Goal: Check status: Check status

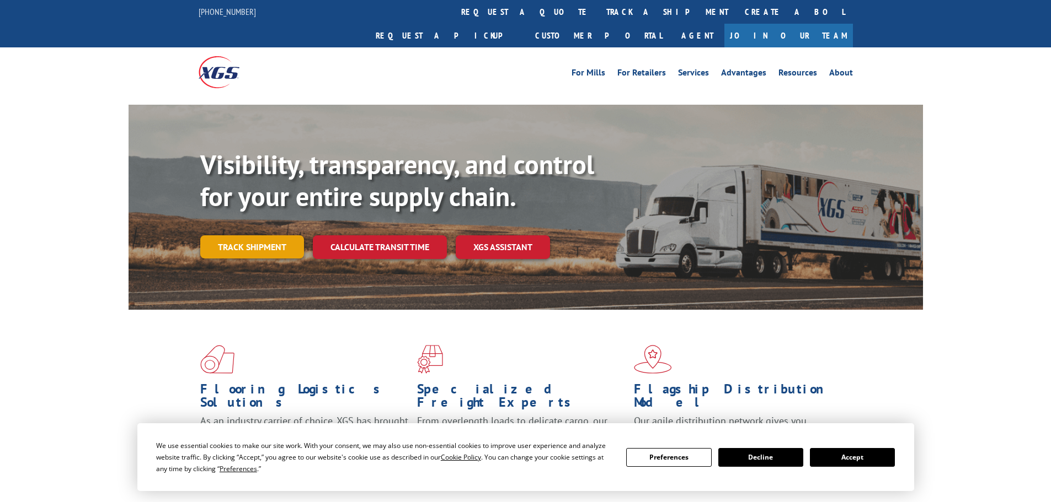
click at [251, 236] on link "Track shipment" at bounding box center [252, 247] width 104 height 23
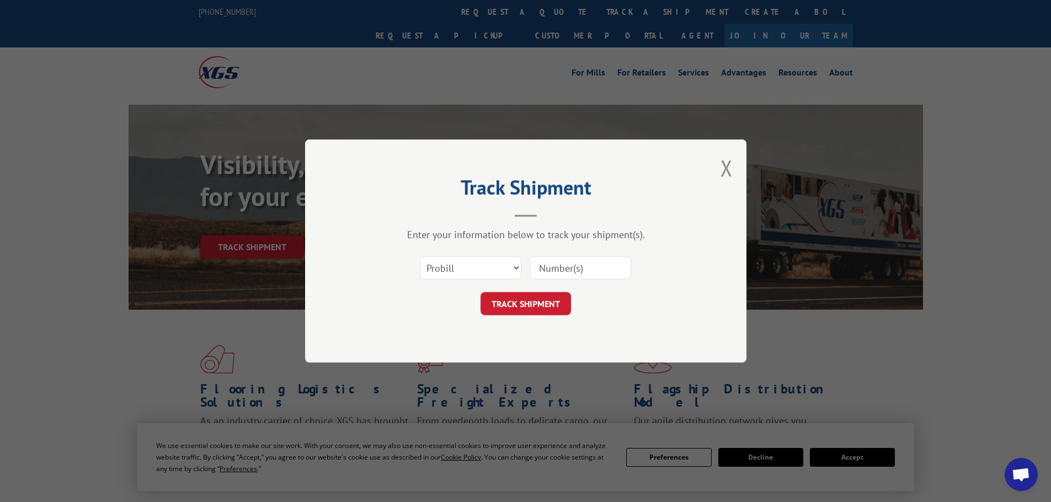
click at [557, 267] on input at bounding box center [579, 267] width 101 height 23
paste input "482331"
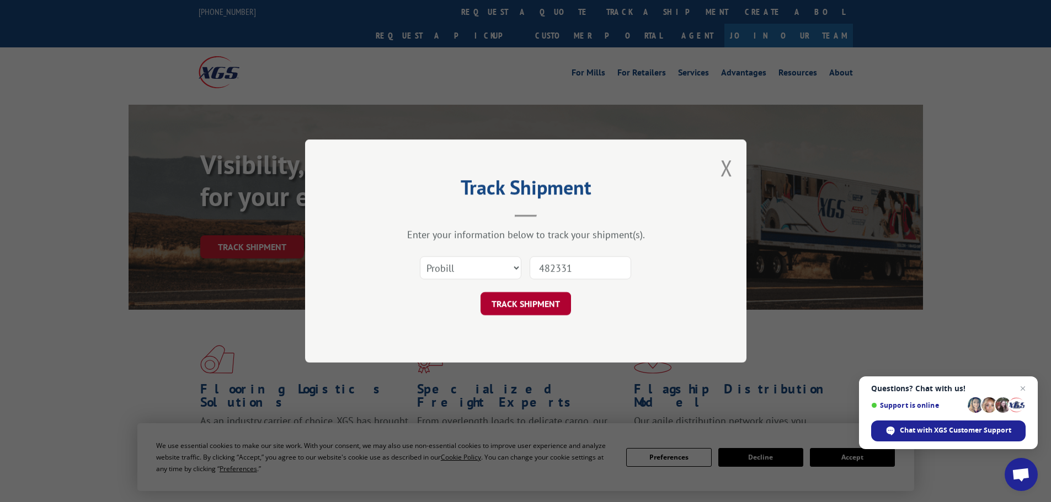
type input "482331"
click at [509, 307] on button "TRACK SHIPMENT" at bounding box center [525, 303] width 90 height 23
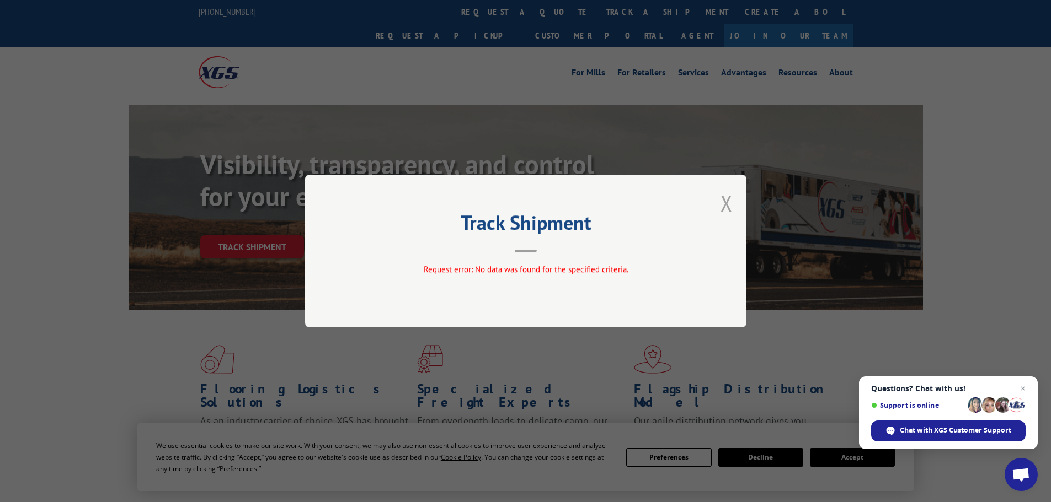
click at [724, 204] on button "Close modal" at bounding box center [726, 203] width 12 height 29
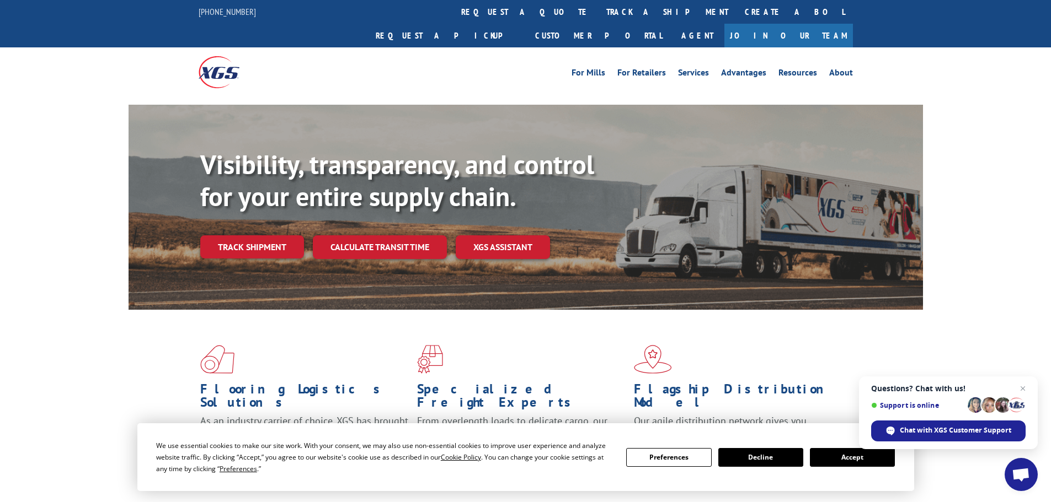
click at [247, 236] on link "Track shipment" at bounding box center [252, 247] width 104 height 23
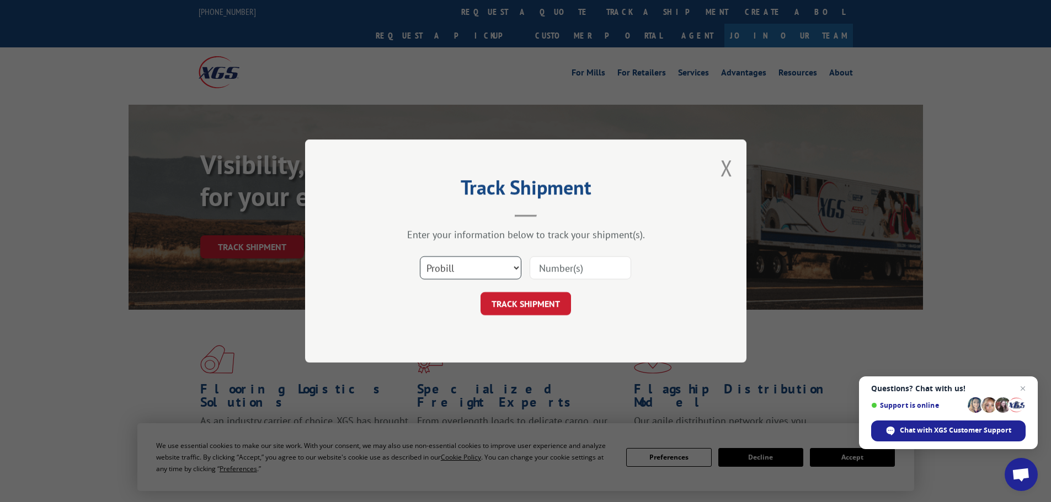
click at [461, 267] on select "Select category... Probill BOL PO" at bounding box center [470, 267] width 101 height 23
select select "bol"
click at [420, 256] on select "Select category... Probill BOL PO" at bounding box center [470, 267] width 101 height 23
click at [550, 270] on input at bounding box center [579, 267] width 101 height 23
paste input "482331"
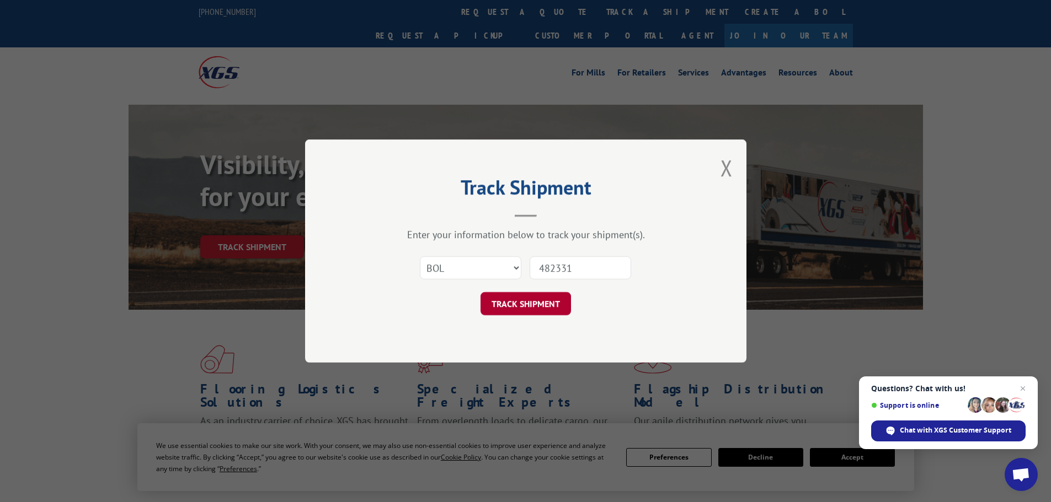
type input "482331"
click at [522, 305] on button "TRACK SHIPMENT" at bounding box center [525, 303] width 90 height 23
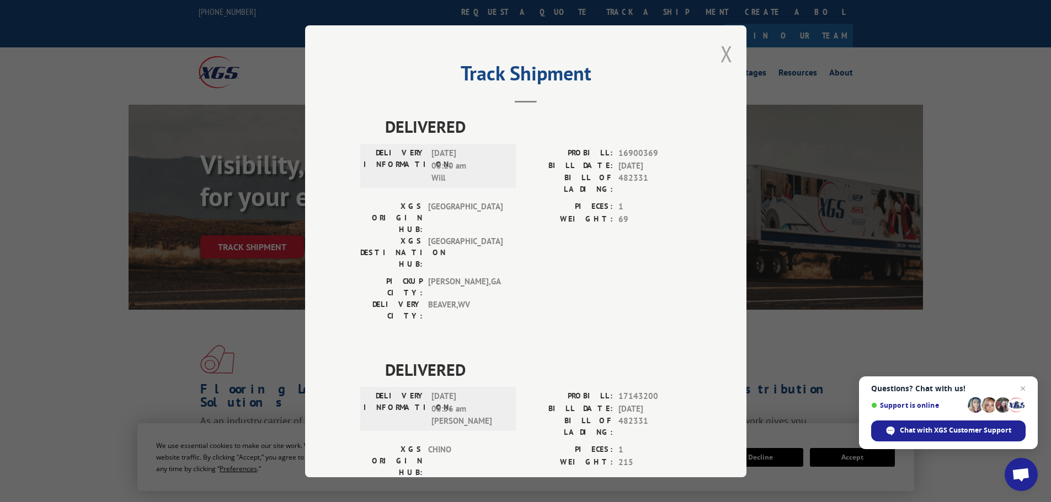
click at [726, 50] on button "Close modal" at bounding box center [726, 53] width 12 height 29
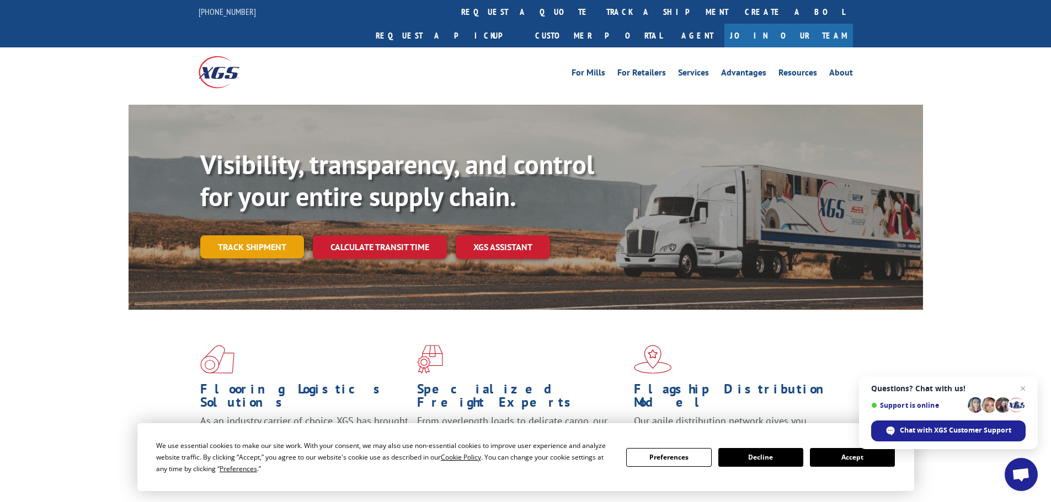
click at [248, 236] on link "Track shipment" at bounding box center [252, 247] width 104 height 23
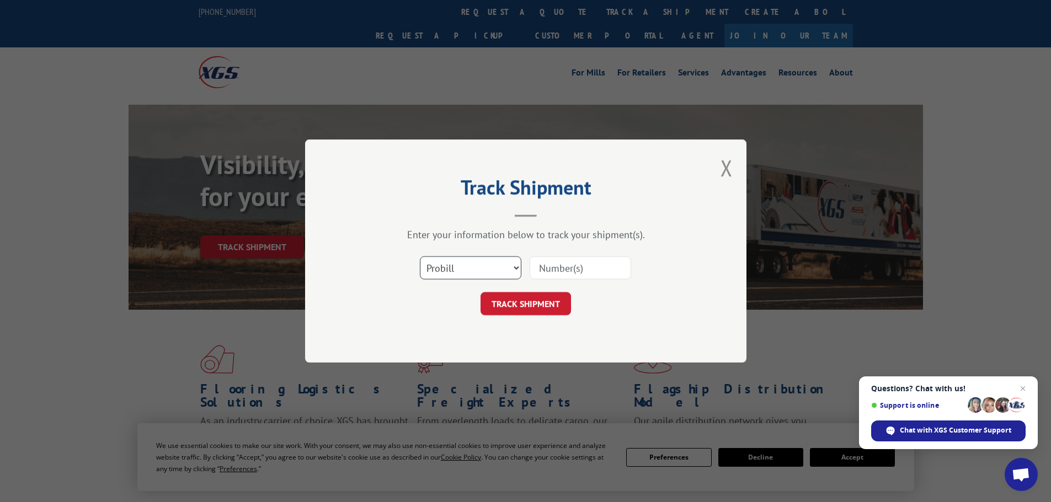
click at [466, 269] on select "Select category... Probill BOL PO" at bounding box center [470, 267] width 101 height 23
paste input "264116251009"
type input "264116251009"
click at [525, 306] on button "TRACK SHIPMENT" at bounding box center [525, 303] width 90 height 23
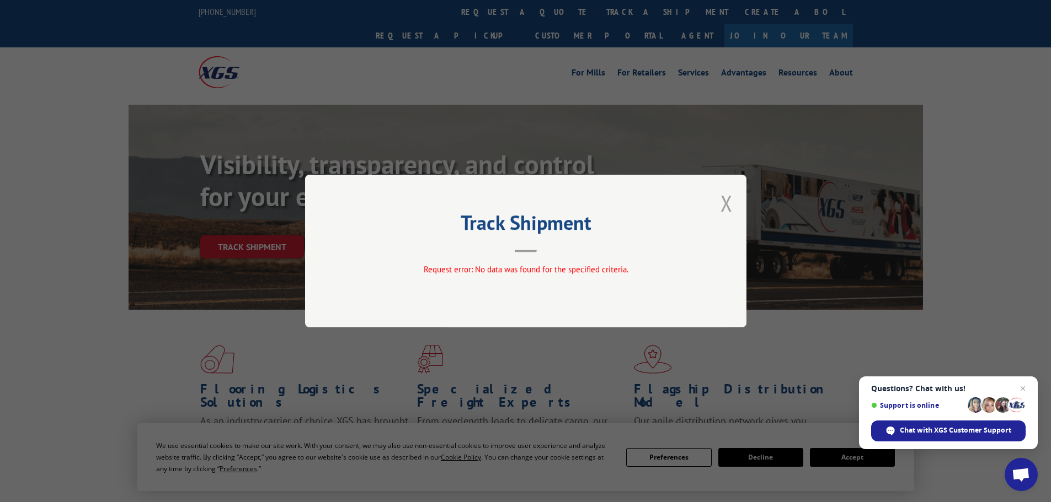
click at [723, 205] on button "Close modal" at bounding box center [726, 203] width 12 height 29
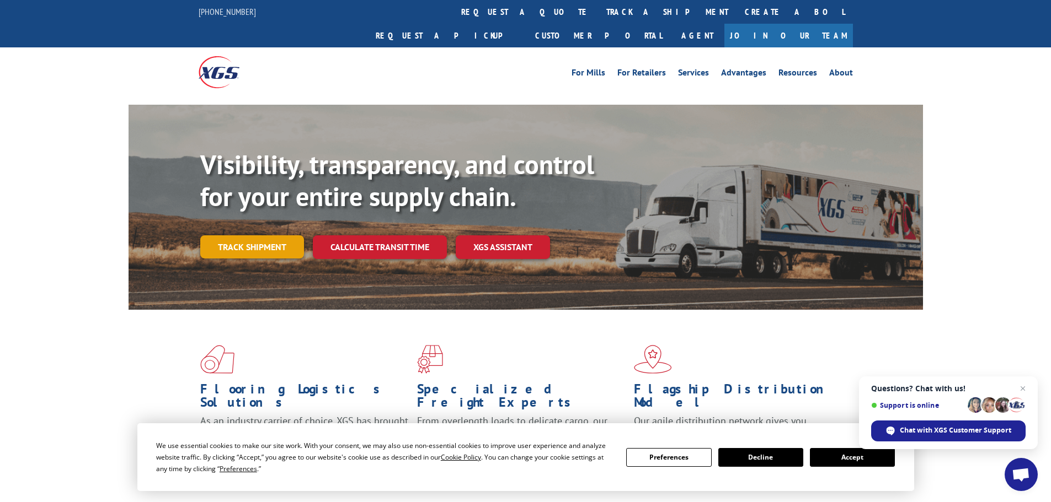
click at [227, 236] on link "Track shipment" at bounding box center [252, 247] width 104 height 23
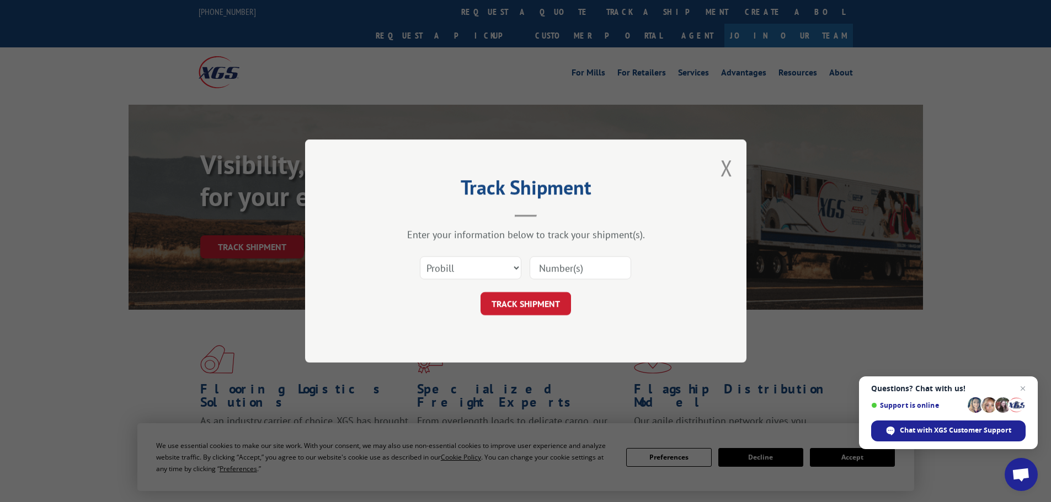
click at [572, 276] on input at bounding box center [579, 267] width 101 height 23
paste input "81527090"
type input "81527090"
click at [497, 264] on select "Select category... Probill BOL PO" at bounding box center [470, 267] width 101 height 23
select select "po"
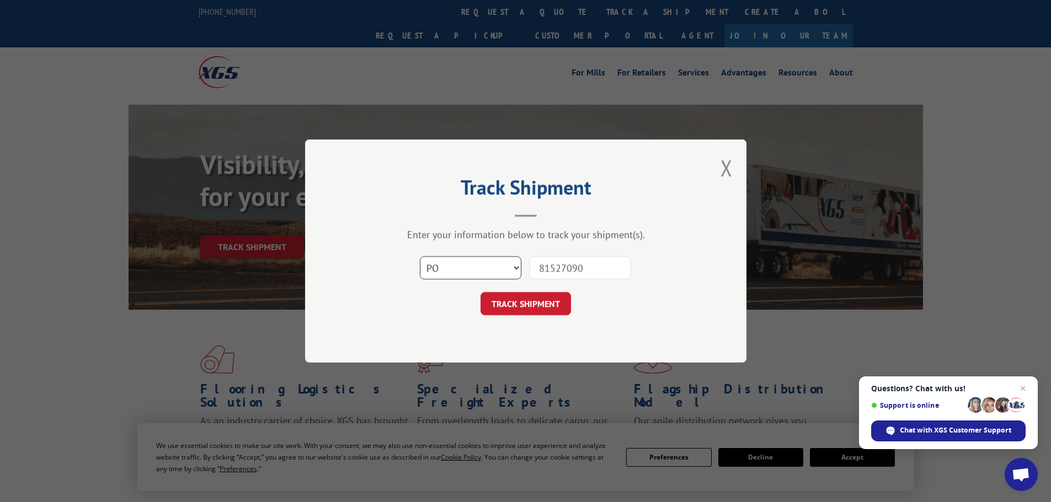
click at [420, 256] on select "Select category... Probill BOL PO" at bounding box center [470, 267] width 101 height 23
click at [558, 306] on button "TRACK SHIPMENT" at bounding box center [525, 303] width 90 height 23
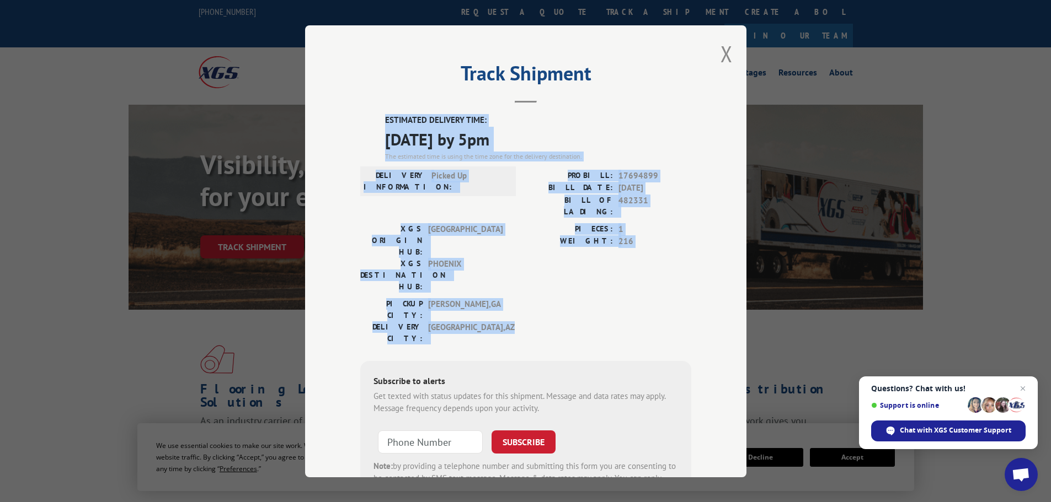
drag, startPoint x: 545, startPoint y: 269, endPoint x: 349, endPoint y: 123, distance: 244.8
click at [355, 122] on div "Track Shipment ESTIMATED DELIVERY TIME: [DATE] by 5pm The estimated time is usi…" at bounding box center [525, 251] width 441 height 452
copy div "ESTIMATED DELIVERY TIME: [DATE] by 5pm The estimated time is using the time zon…"
